Goal: Task Accomplishment & Management: Use online tool/utility

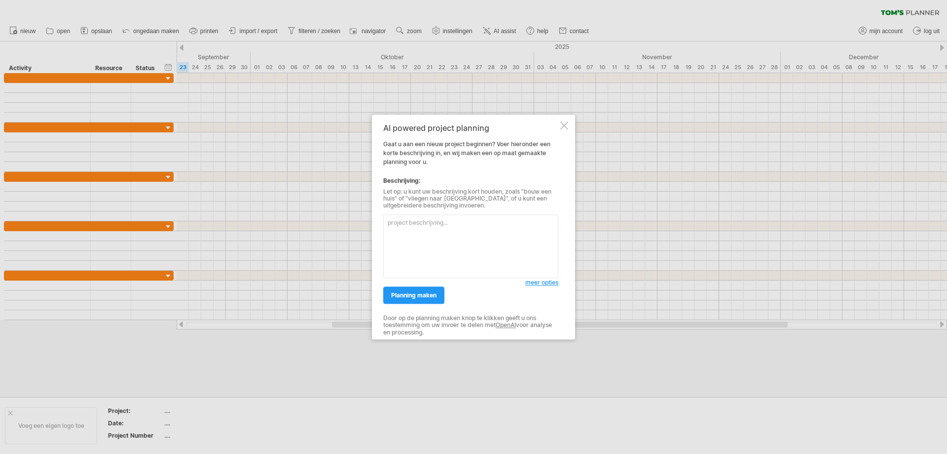
click at [489, 225] on textarea at bounding box center [470, 246] width 175 height 64
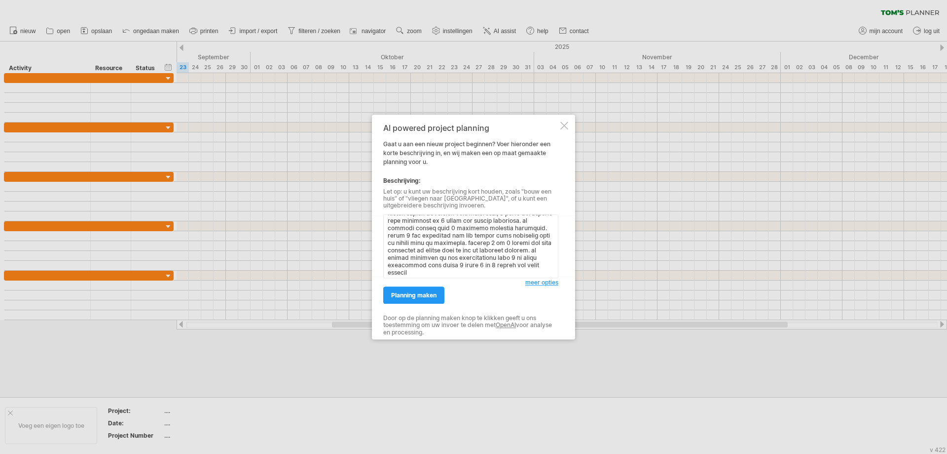
scroll to position [115, 0]
click at [499, 270] on textarea at bounding box center [470, 246] width 175 height 64
type textarea "volgende opdrachten moeten voor 11 moten uitgevoerd worden in deze volgorde: - …"
click at [412, 292] on span "planning maken" at bounding box center [413, 294] width 45 height 7
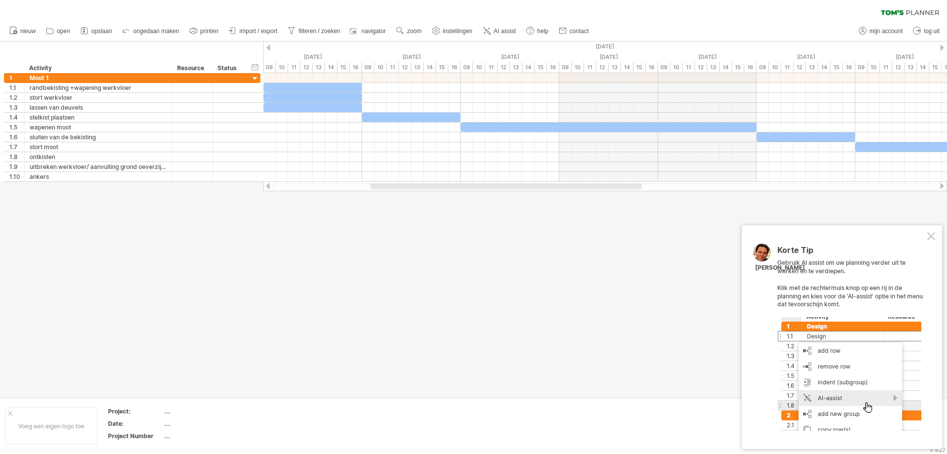
click at [934, 234] on div at bounding box center [932, 236] width 8 height 8
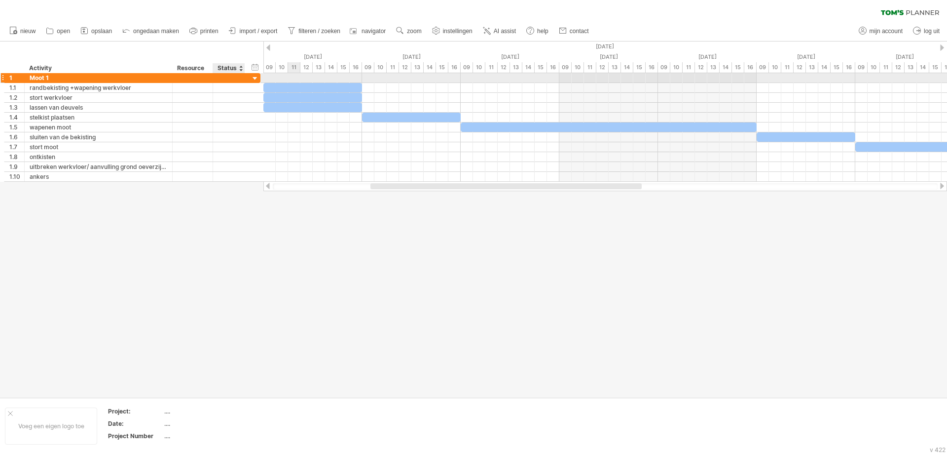
click at [248, 74] on div "1 ****** Moot 1" at bounding box center [132, 78] width 257 height 10
click at [251, 78] on div at bounding box center [255, 78] width 9 height 9
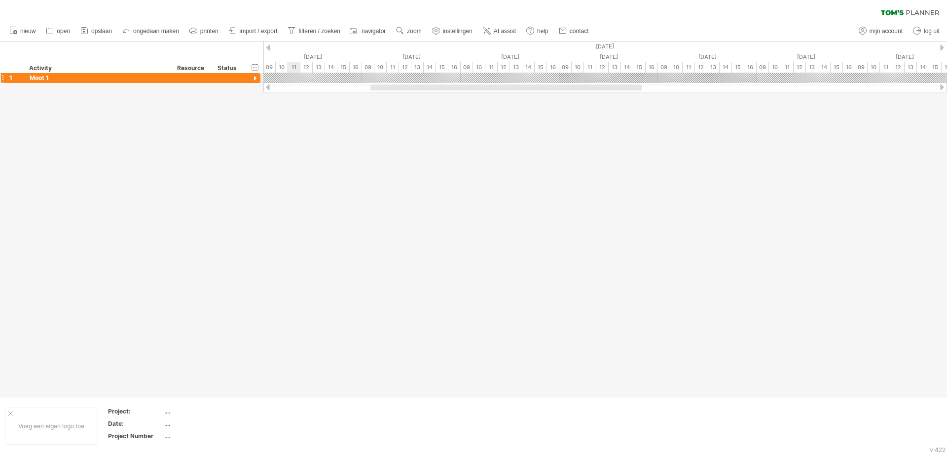
click at [253, 78] on div at bounding box center [255, 78] width 9 height 9
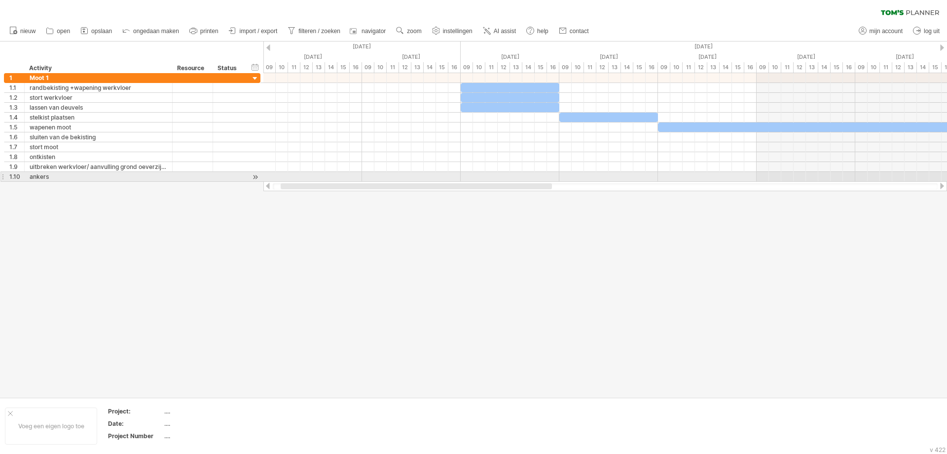
drag, startPoint x: 635, startPoint y: 185, endPoint x: 545, endPoint y: 182, distance: 89.9
click at [545, 182] on div at bounding box center [606, 186] width 684 height 10
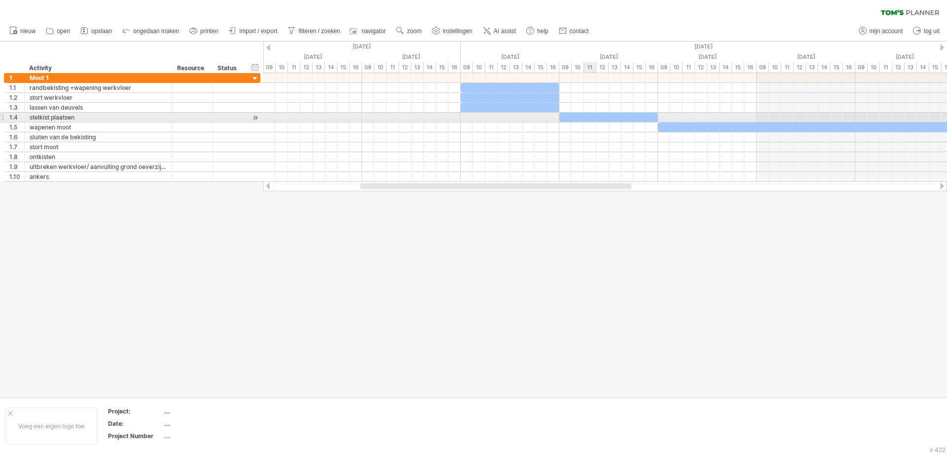
click at [589, 115] on div at bounding box center [609, 117] width 99 height 9
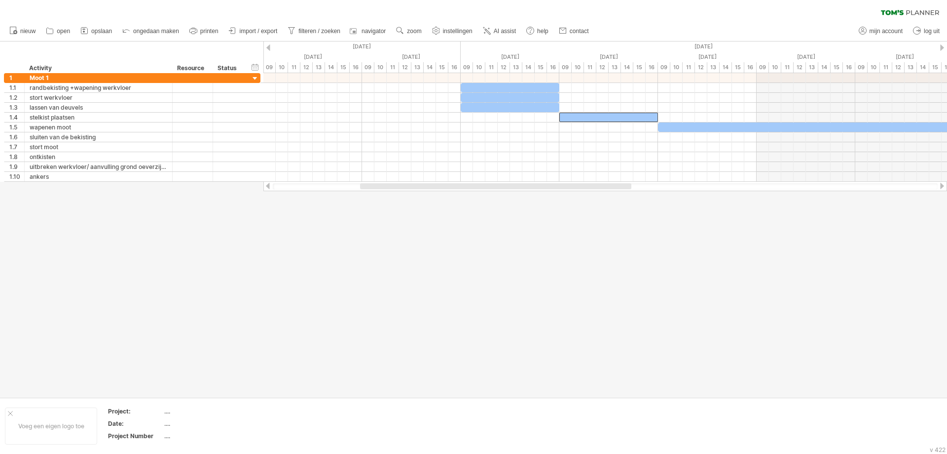
drag, startPoint x: 439, startPoint y: 252, endPoint x: 433, endPoint y: 244, distance: 10.3
click at [439, 252] on div at bounding box center [473, 218] width 947 height 355
click at [499, 30] on span "AI assist" at bounding box center [505, 31] width 22 height 7
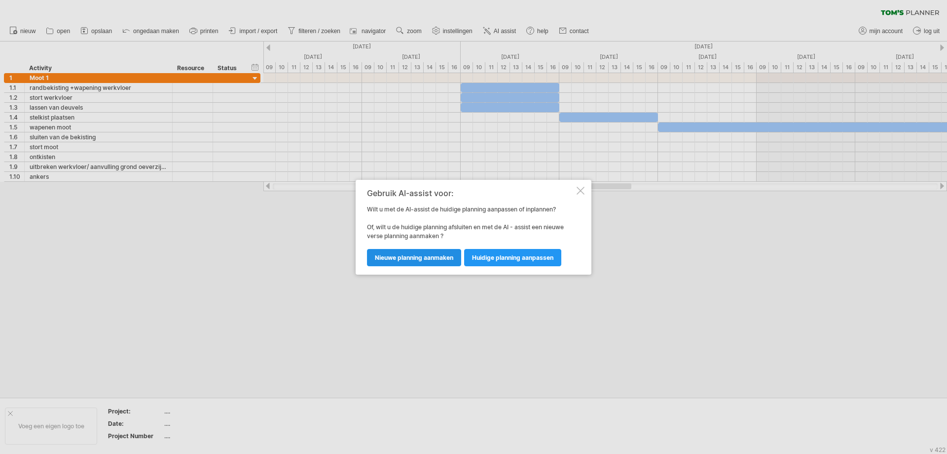
click at [451, 259] on span "nieuwe planning aanmaken" at bounding box center [414, 257] width 78 height 7
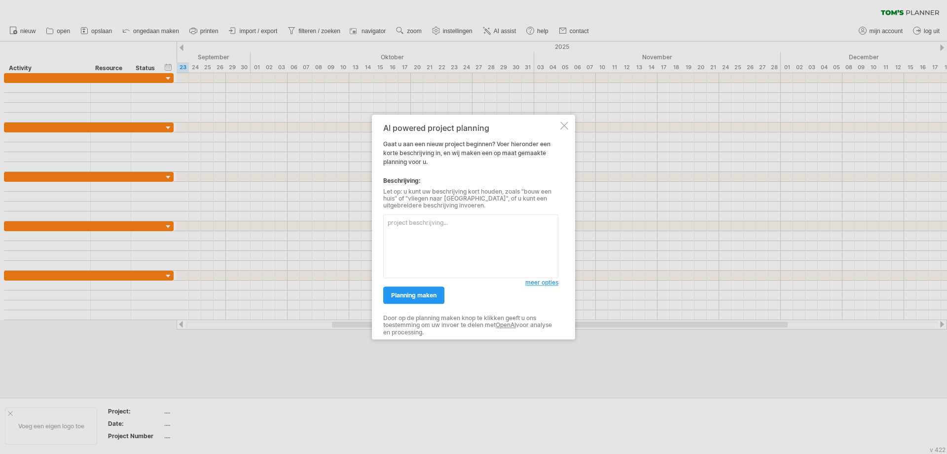
click at [468, 222] on textarea at bounding box center [470, 246] width 175 height 64
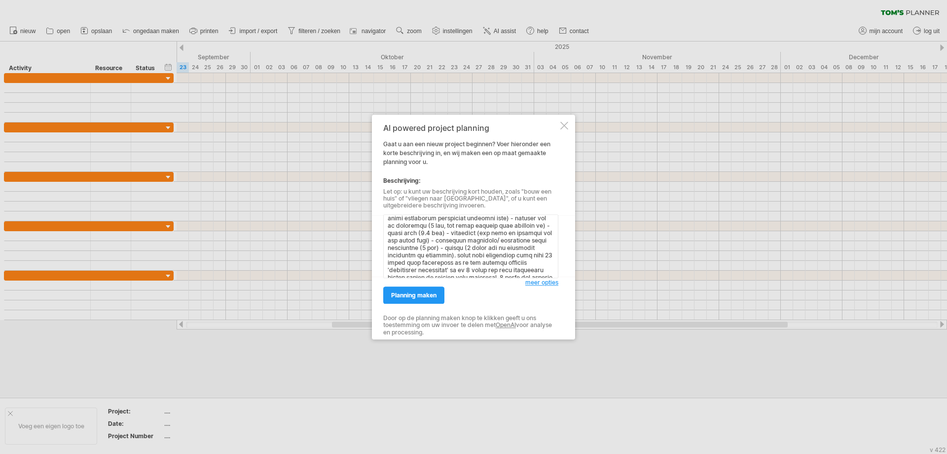
scroll to position [0, 0]
drag, startPoint x: 492, startPoint y: 222, endPoint x: 499, endPoint y: 220, distance: 7.5
click at [493, 222] on textarea at bounding box center [470, 246] width 175 height 64
click at [480, 219] on textarea at bounding box center [470, 246] width 175 height 64
click at [494, 222] on textarea at bounding box center [470, 246] width 175 height 64
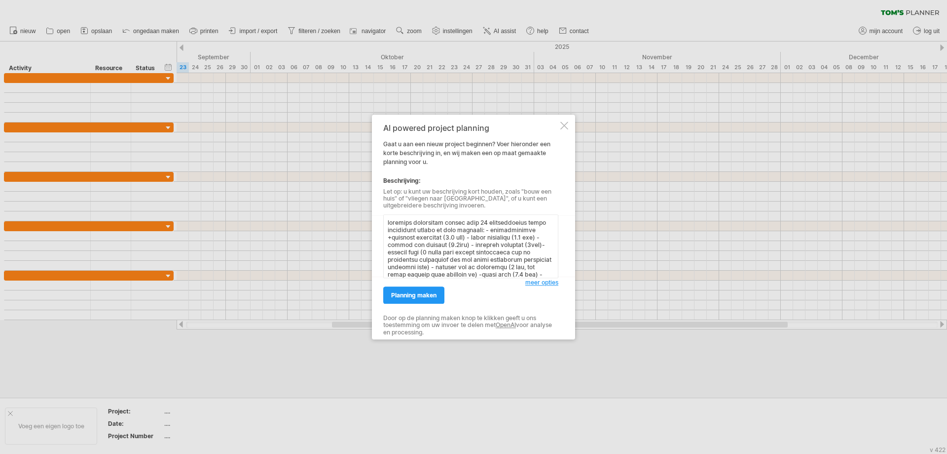
scroll to position [123, 0]
click at [506, 269] on textarea at bounding box center [470, 246] width 175 height 64
type textarea "volgende opdrachten moeten voor 11 verschillende moten uitgevoerd worden in dez…"
click at [426, 294] on span "planning maken" at bounding box center [413, 294] width 45 height 7
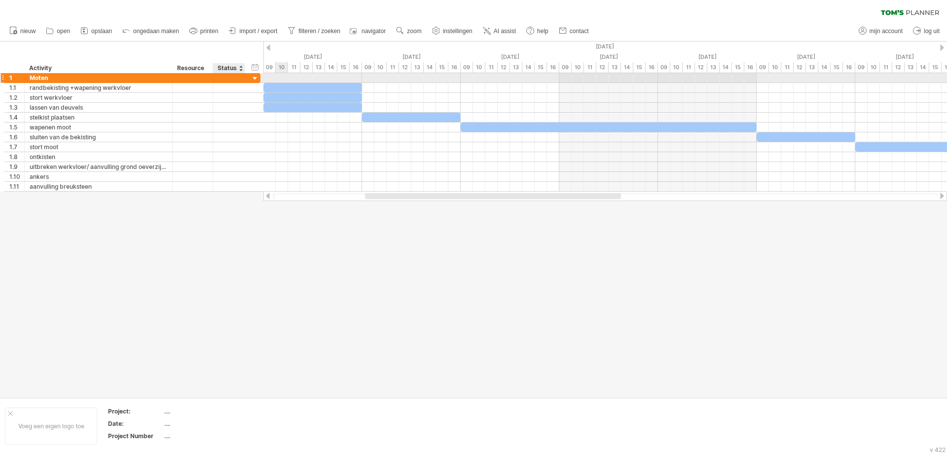
click at [239, 81] on div at bounding box center [229, 77] width 22 height 9
click at [255, 79] on div at bounding box center [255, 78] width 9 height 9
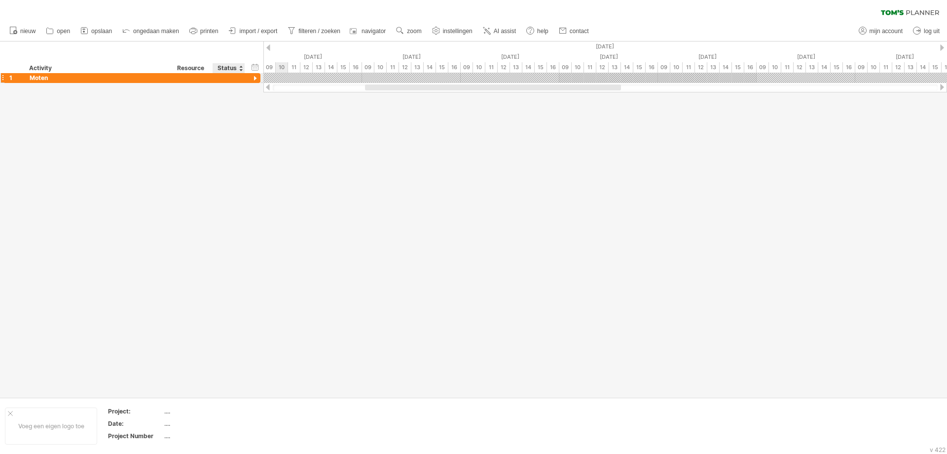
click at [254, 79] on div at bounding box center [255, 78] width 9 height 9
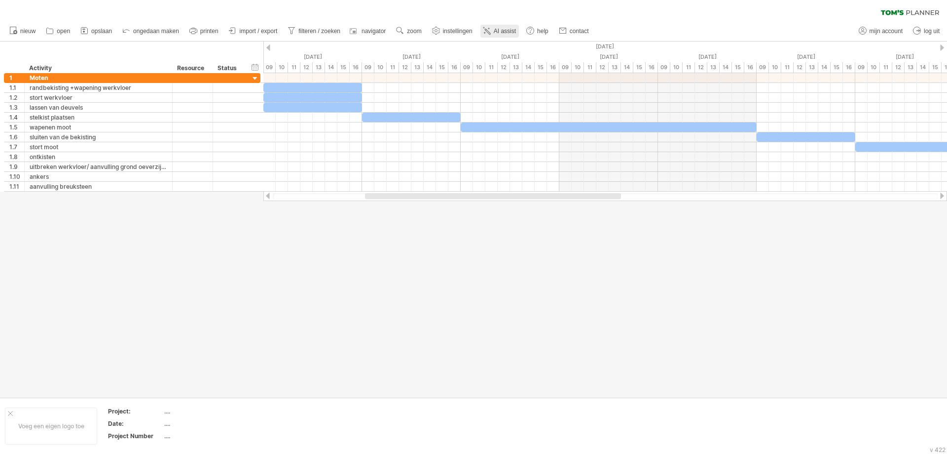
click at [497, 34] on span "AI assist" at bounding box center [505, 31] width 22 height 7
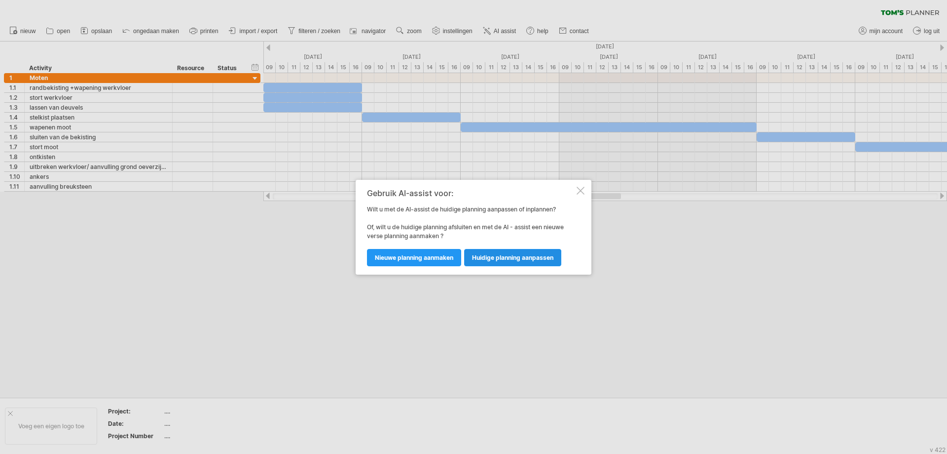
click at [519, 262] on link "huidige planning aanpassen" at bounding box center [512, 257] width 97 height 17
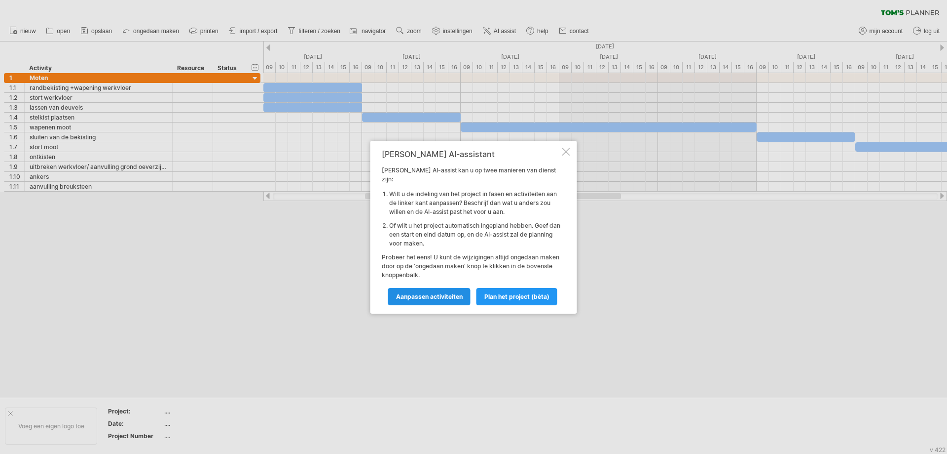
click at [443, 293] on span "Aanpassen activiteiten" at bounding box center [429, 296] width 67 height 7
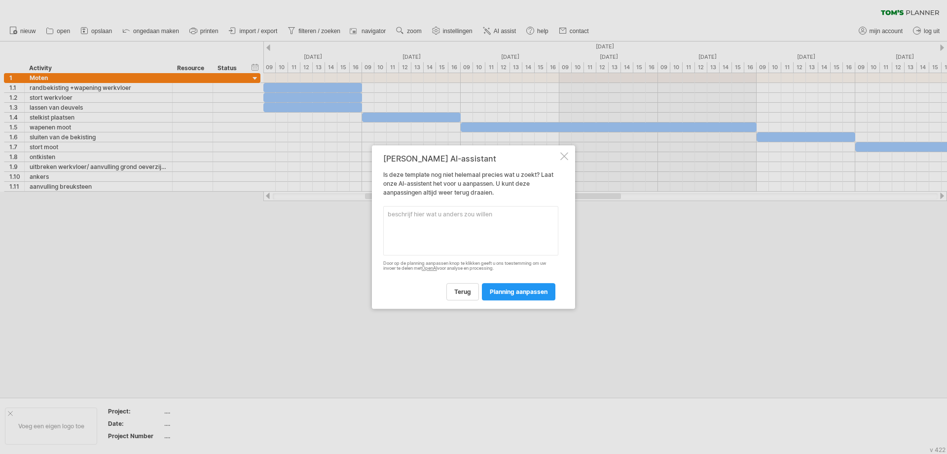
click at [464, 227] on textarea at bounding box center [470, 230] width 175 height 49
click at [420, 212] on textarea "er moeten moten uitgevoerd worden u heeft er maar 1" at bounding box center [470, 230] width 175 height 49
type textarea "er moeten 11 moten uitgevoerd worden u heeft er maar 1"
click at [499, 287] on link "planning aanpassen" at bounding box center [519, 291] width 74 height 17
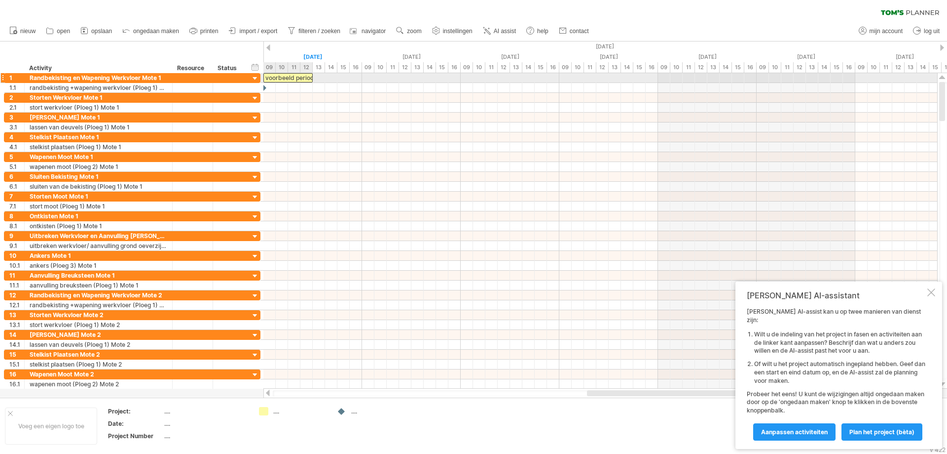
click at [303, 78] on div "voorbeeld periodes:" at bounding box center [288, 77] width 49 height 9
click at [306, 80] on div "**********" at bounding box center [288, 77] width 49 height 9
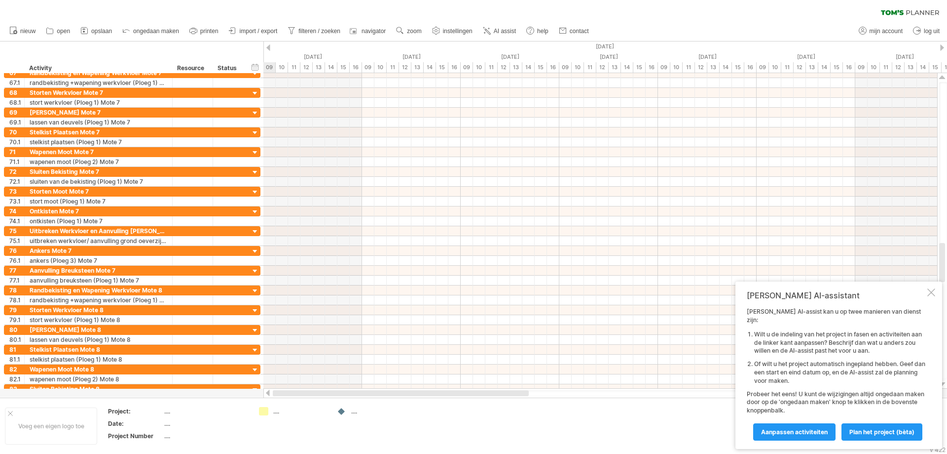
drag, startPoint x: 616, startPoint y: 394, endPoint x: 313, endPoint y: 324, distance: 311.0
click at [283, 391] on div at bounding box center [401, 393] width 256 height 6
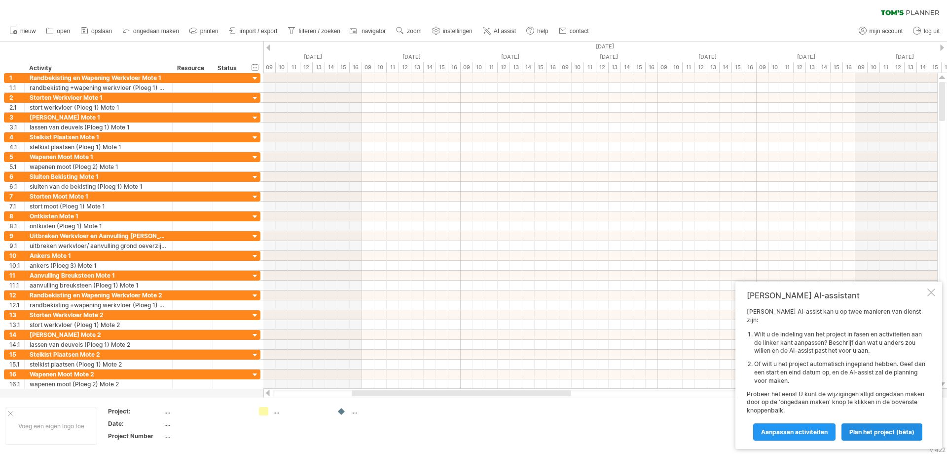
click at [894, 434] on span "Plan het project (bèta)" at bounding box center [882, 431] width 65 height 7
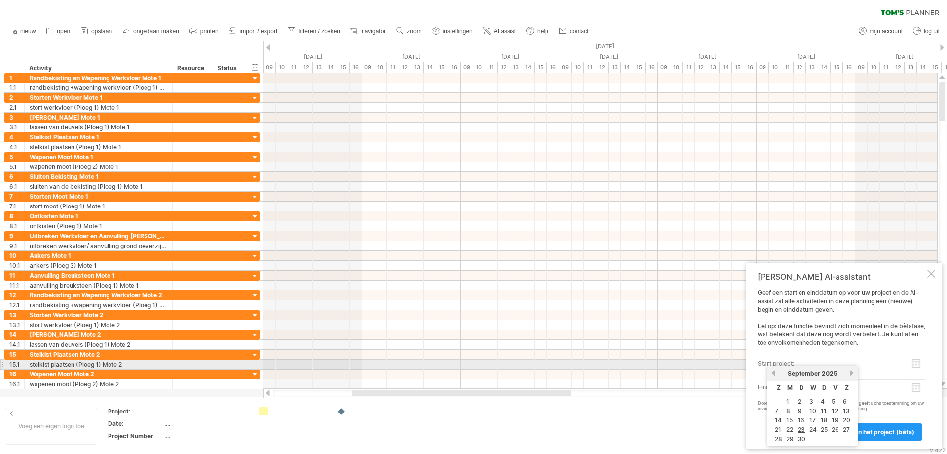
click at [873, 364] on input "start project:" at bounding box center [882, 363] width 85 height 16
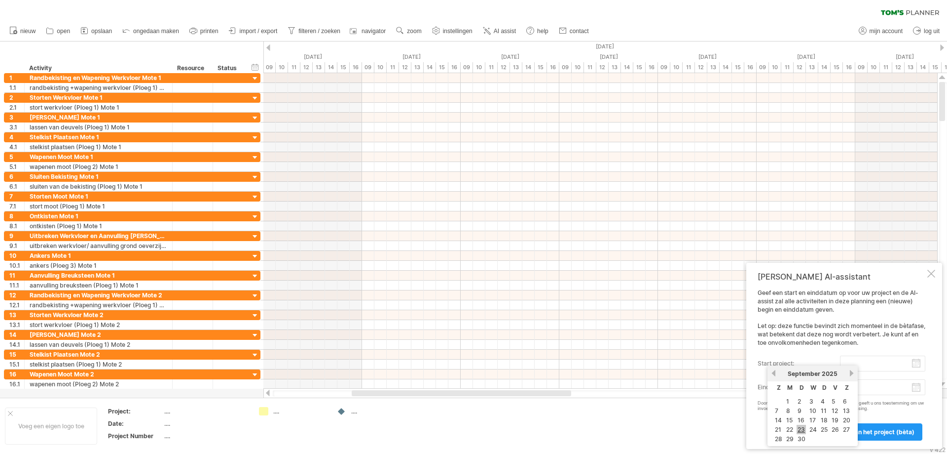
click at [804, 427] on link "23" at bounding box center [801, 428] width 9 height 9
type input "********"
click at [878, 432] on span "Plan het project (bèta)" at bounding box center [882, 431] width 65 height 7
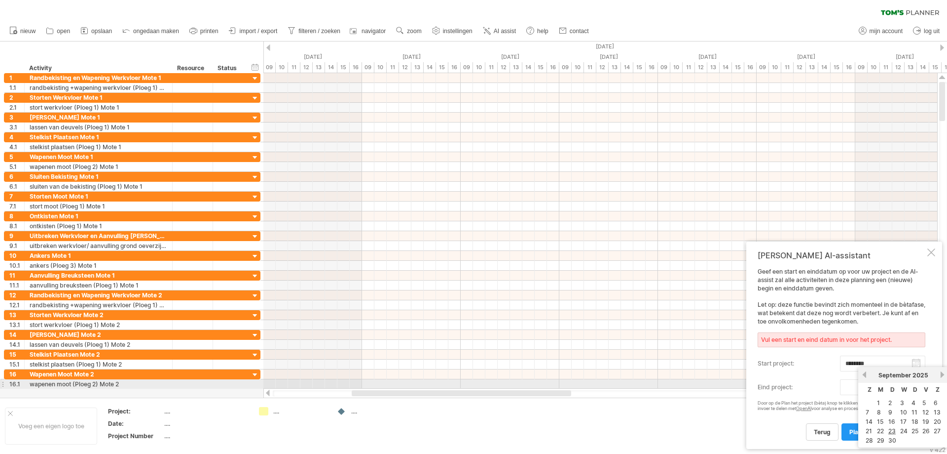
click at [864, 387] on body "vooruitgang(100%) Probeert verbinding te maken met [DOMAIN_NAME] Opnieuw verbon…" at bounding box center [473, 227] width 947 height 455
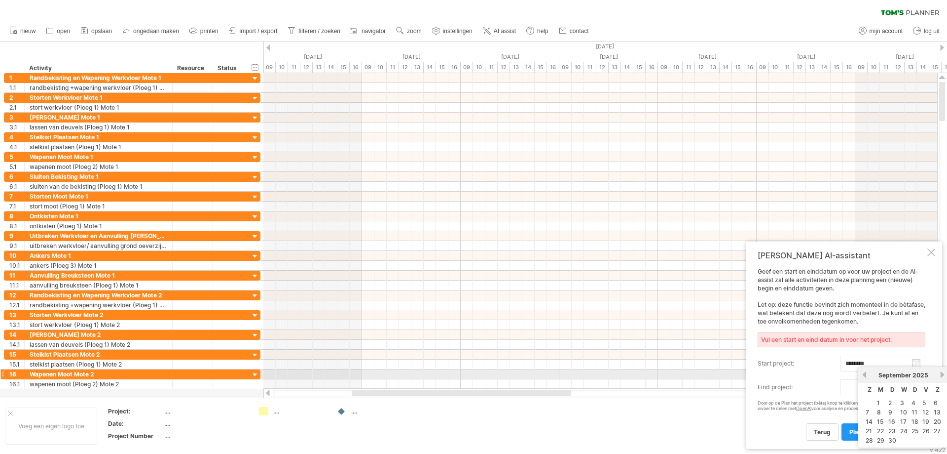
click at [943, 375] on link "volgende" at bounding box center [942, 374] width 7 height 7
click at [942, 373] on link "volgende" at bounding box center [942, 374] width 7 height 7
click at [882, 401] on td "1" at bounding box center [881, 402] width 10 height 8
type input "********"
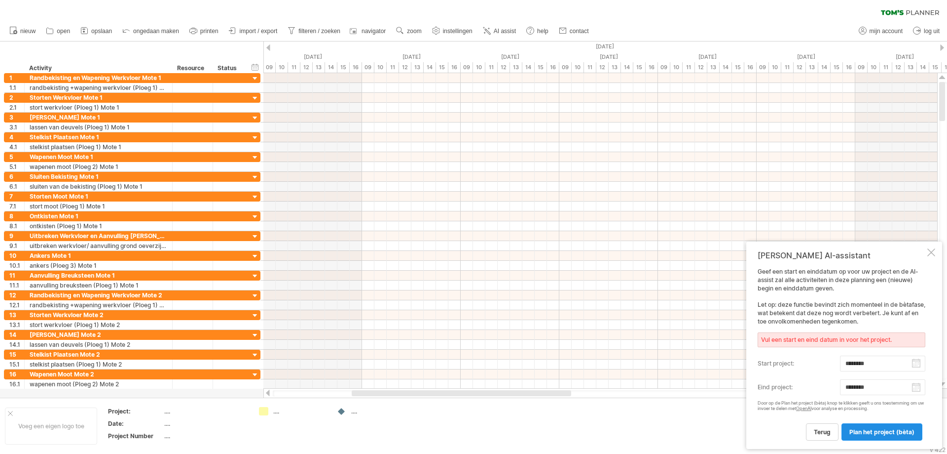
click at [885, 434] on span "Plan het project (bèta)" at bounding box center [882, 431] width 65 height 7
